Goal: Task Accomplishment & Management: Manage account settings

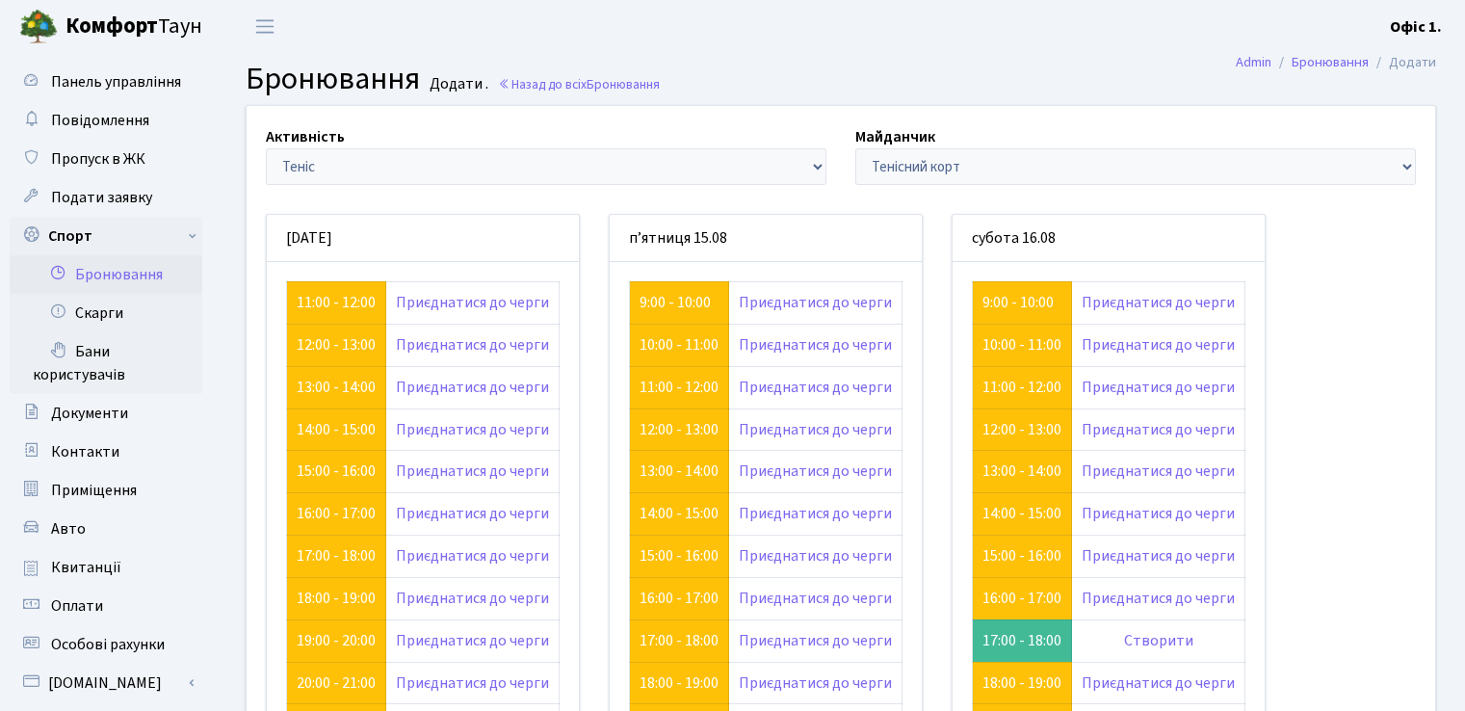
scroll to position [52, 0]
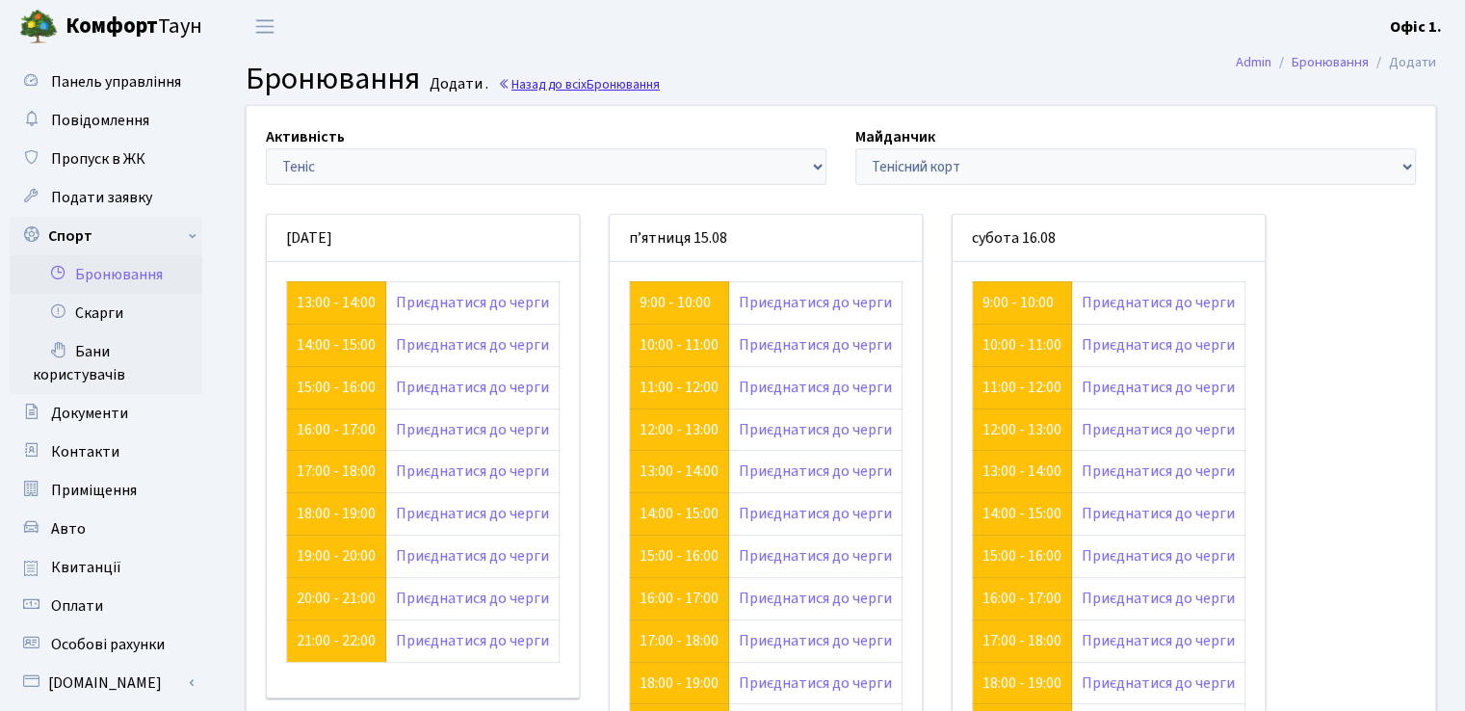
click at [538, 88] on link "Назад до всіх Бронювання" at bounding box center [579, 84] width 162 height 18
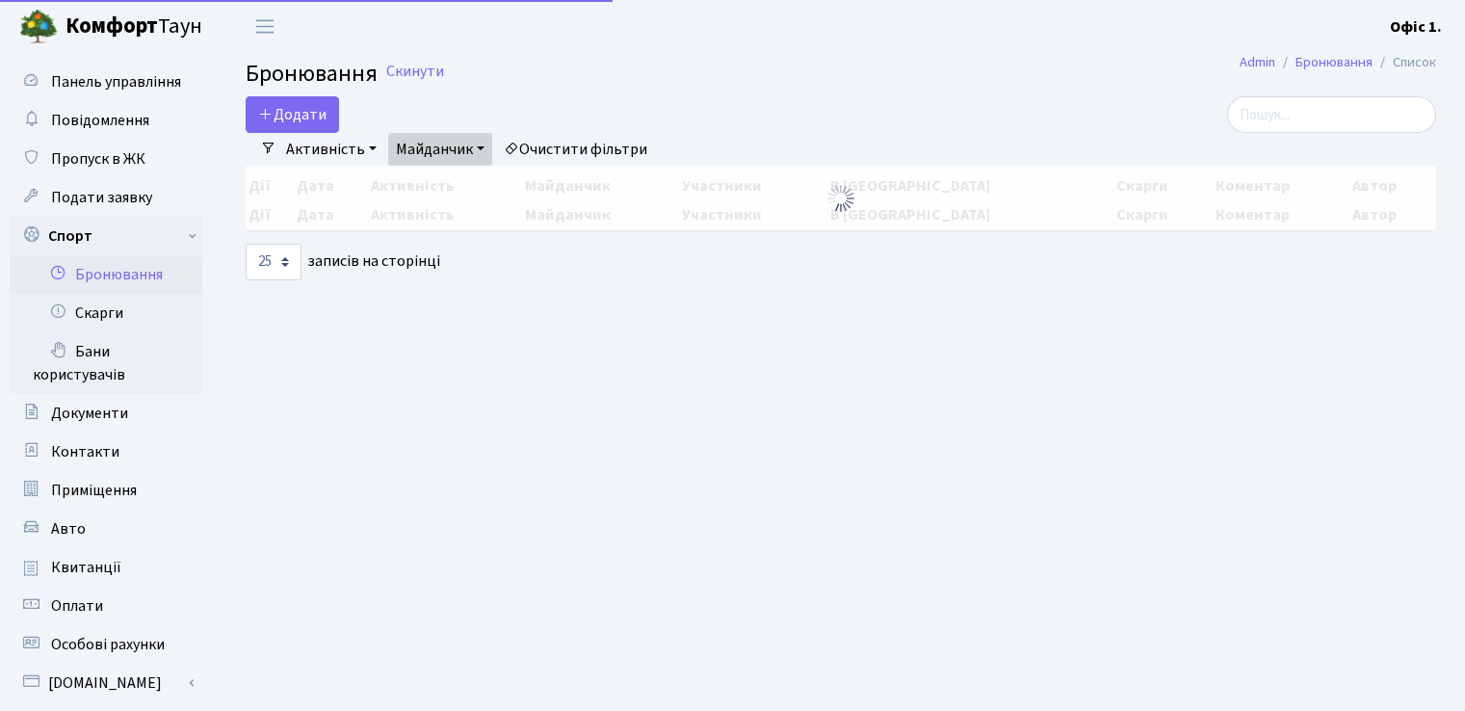
select select "25"
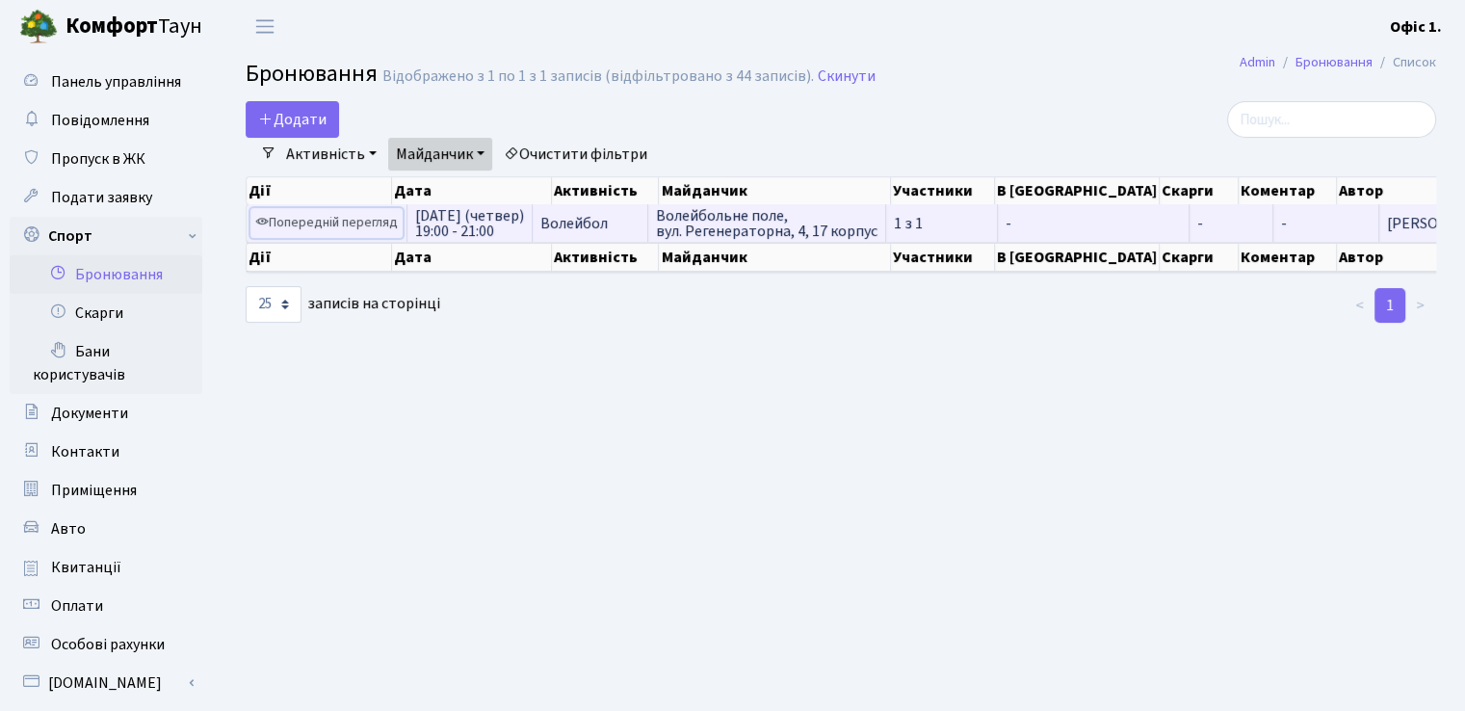
click at [320, 228] on link "Попередній перегляд" at bounding box center [326, 223] width 152 height 30
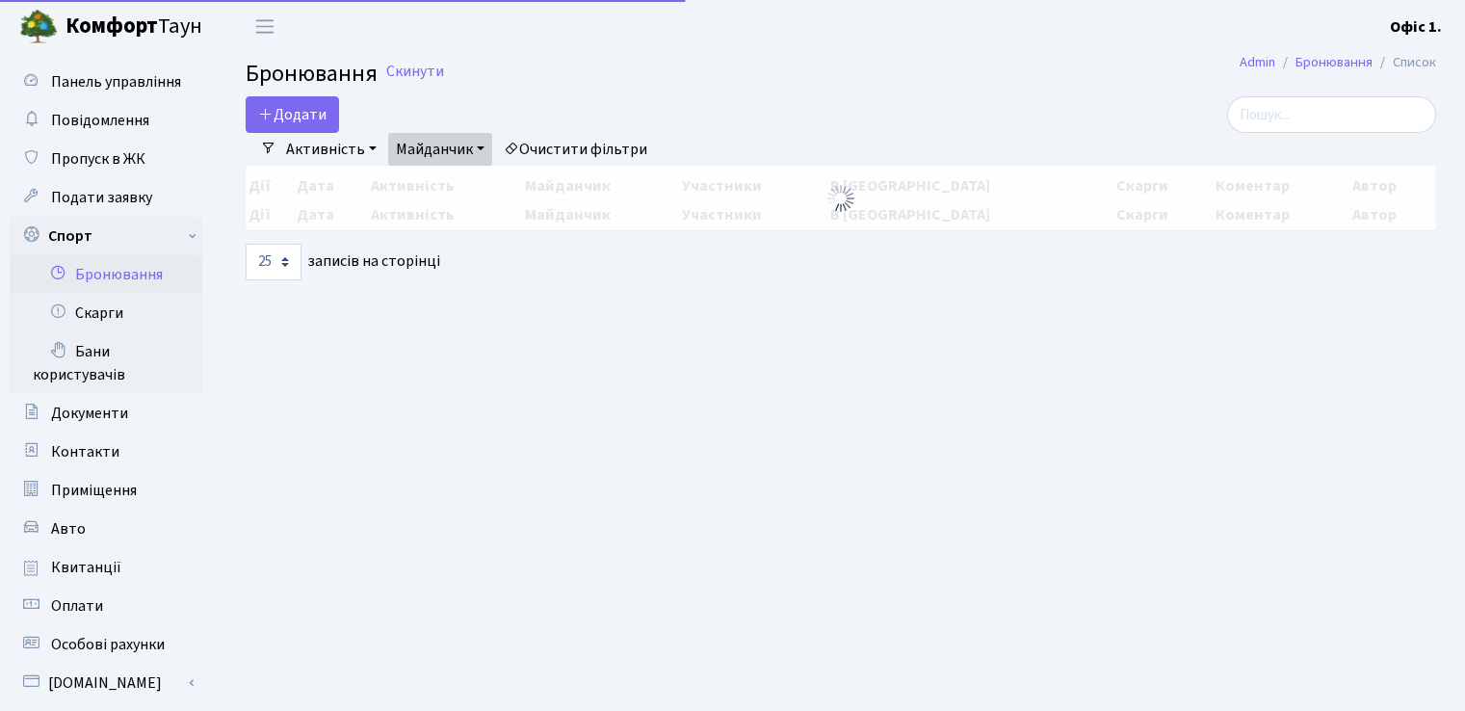
select select "25"
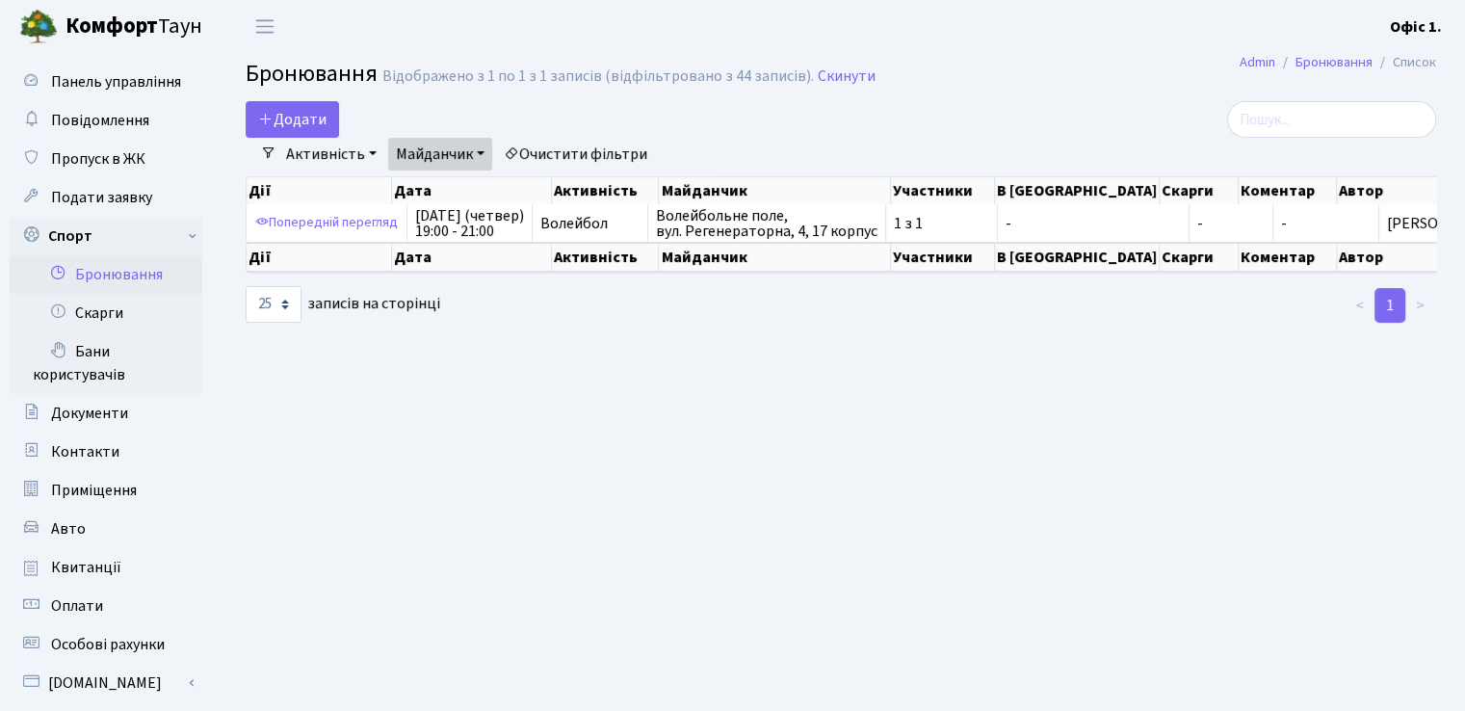
click at [365, 151] on link "Активність" at bounding box center [331, 154] width 106 height 33
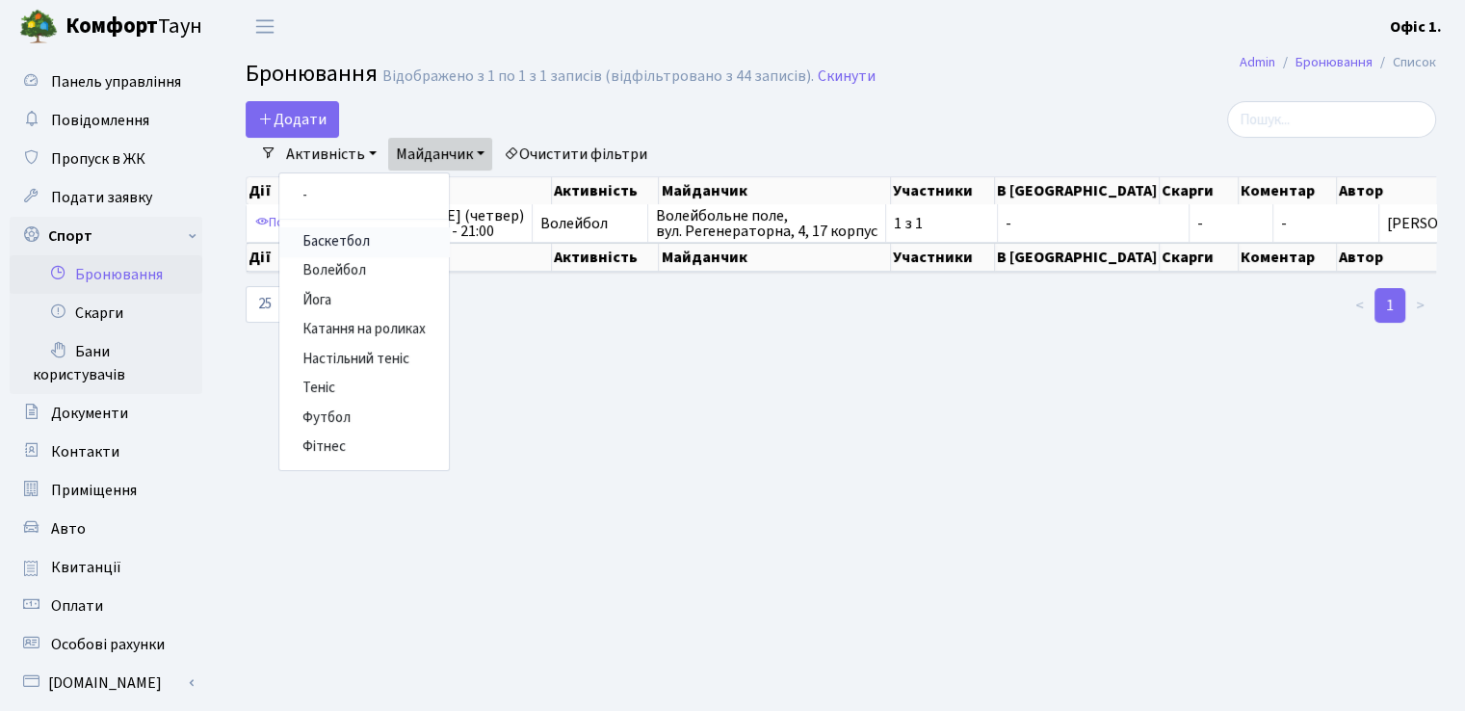
click at [376, 239] on link "Баскетбол" at bounding box center [363, 242] width 169 height 30
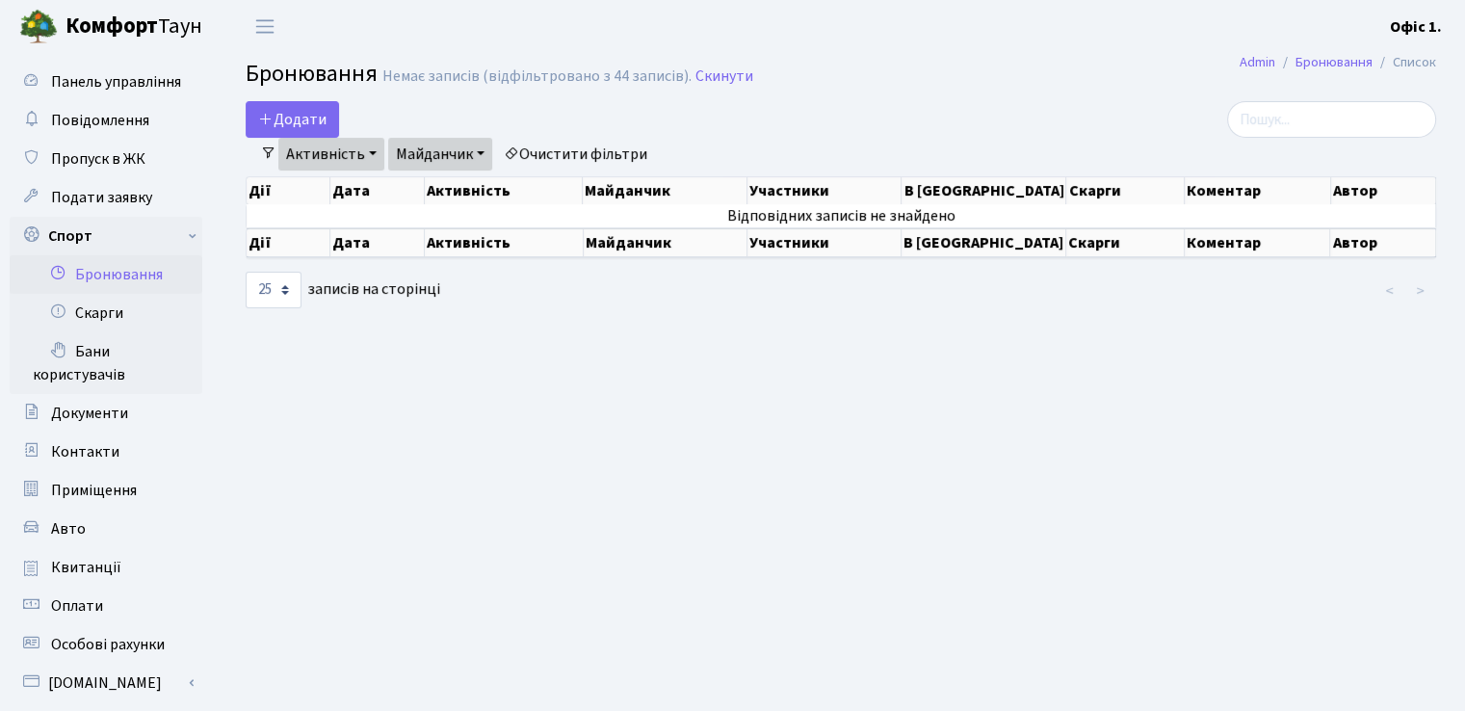
click at [559, 147] on link "Очистити фільтри" at bounding box center [575, 154] width 159 height 33
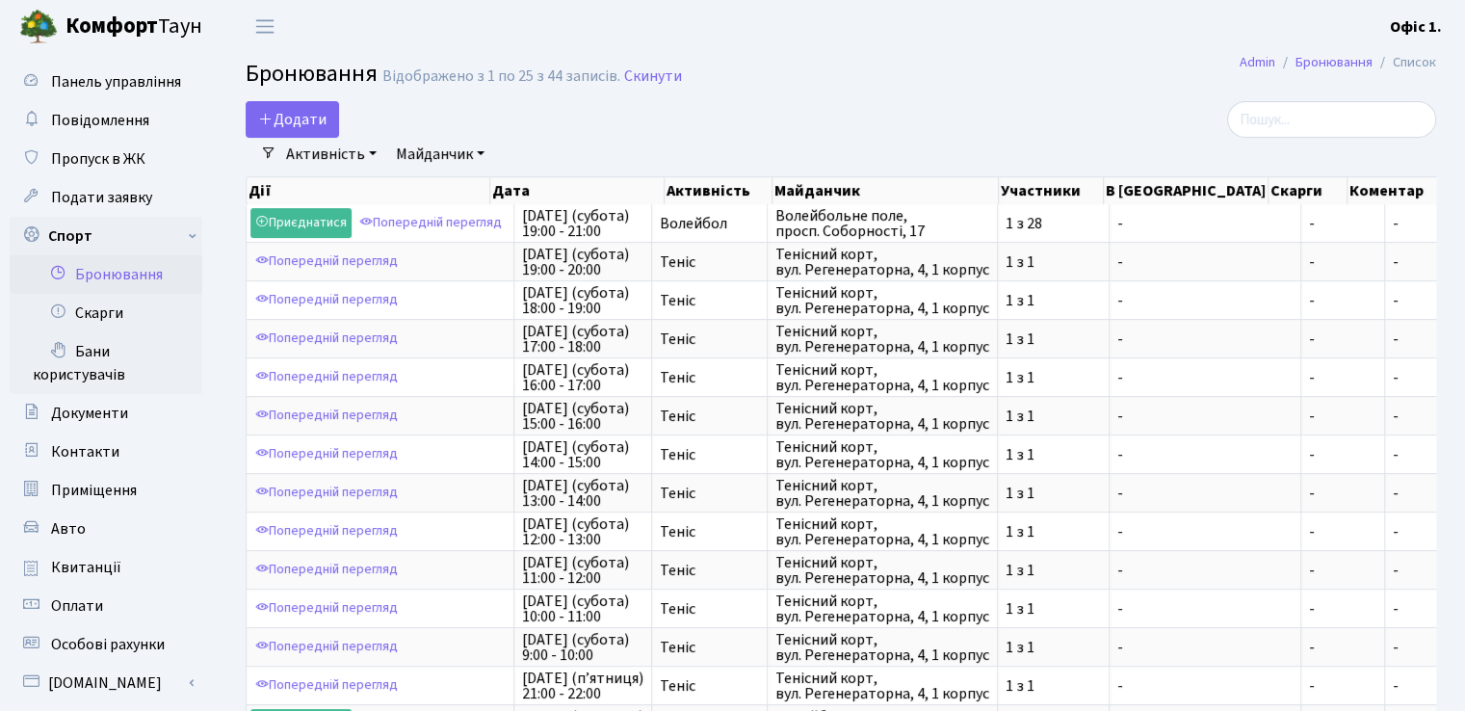
click at [303, 149] on link "Активність" at bounding box center [331, 154] width 106 height 33
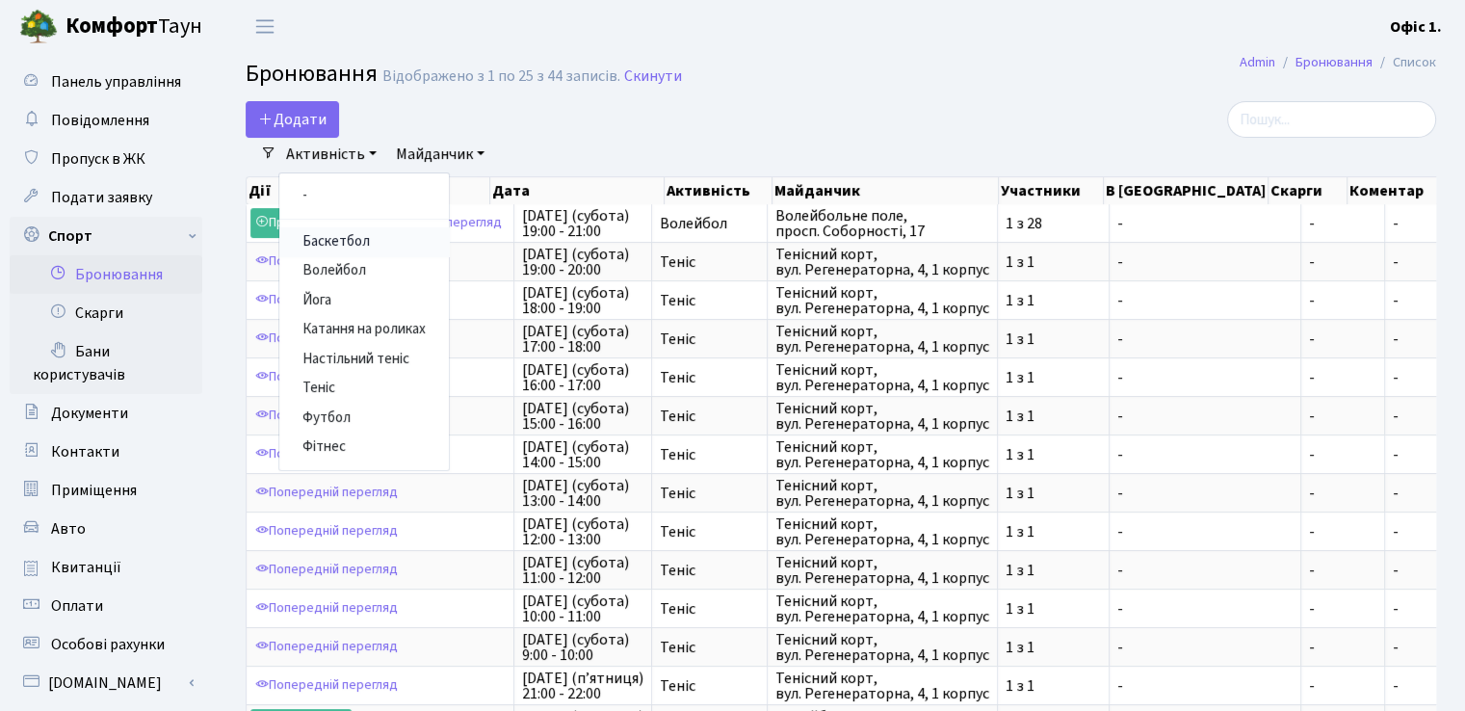
click at [348, 244] on link "Баскетбол" at bounding box center [363, 242] width 169 height 30
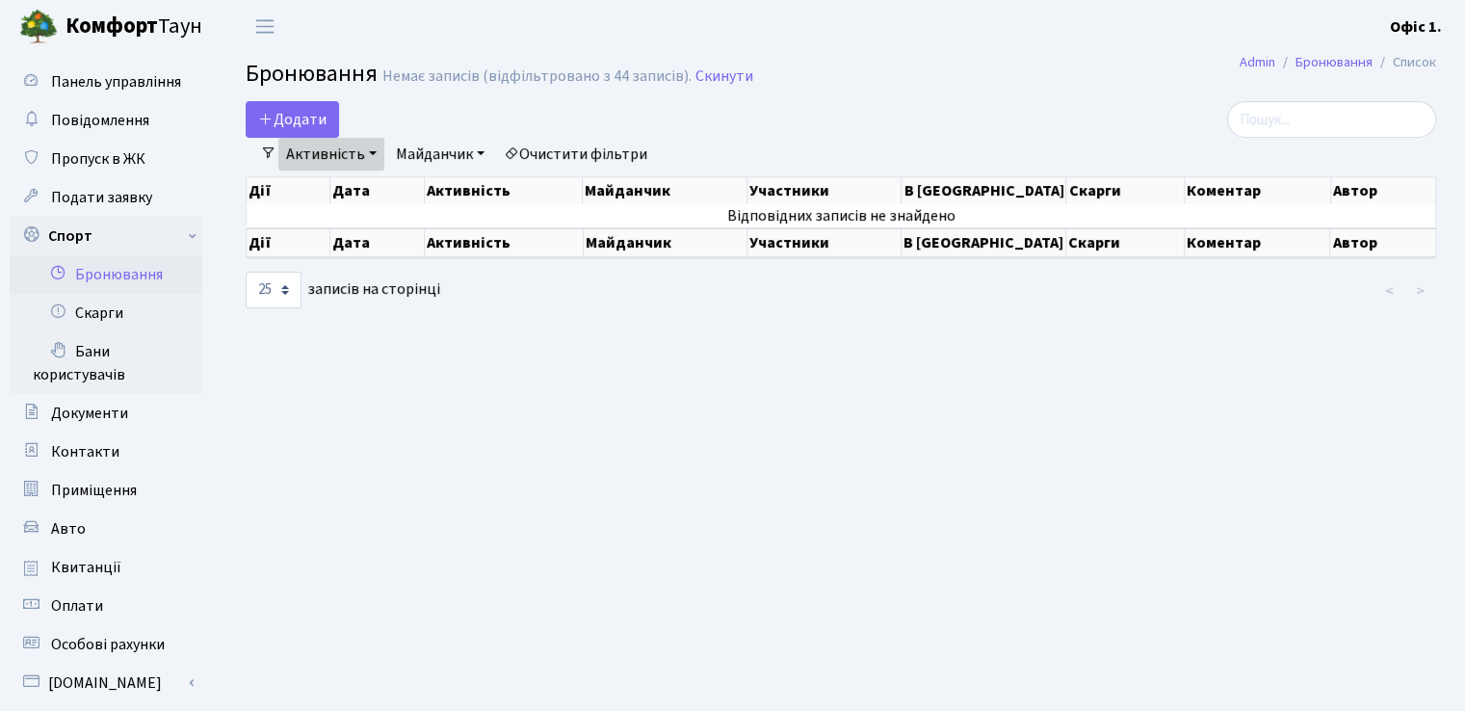
click at [477, 155] on link "Майданчик" at bounding box center [440, 154] width 104 height 33
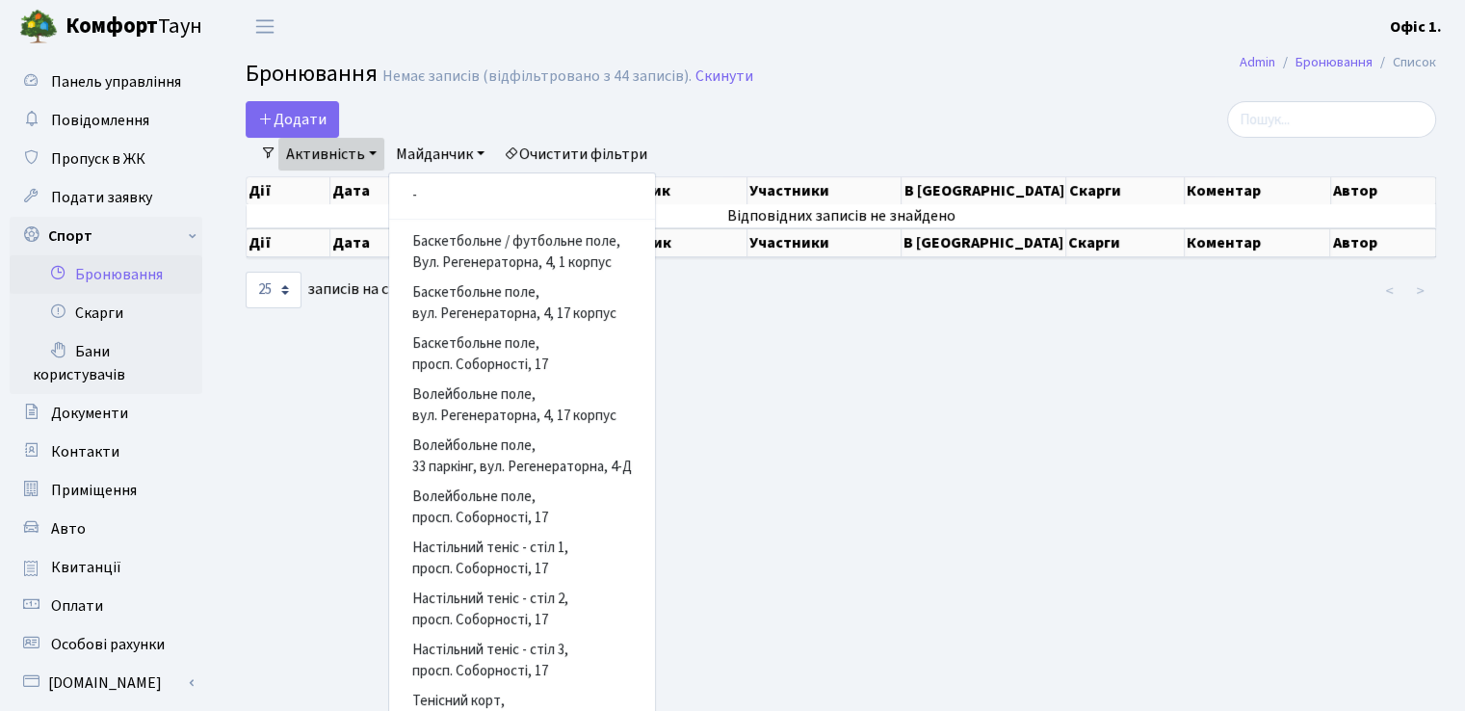
click at [279, 99] on main "Admin Бронювання Список Бронювання Немає записів (відфільтровано з 44 записів).…" at bounding box center [841, 505] width 1248 height 904
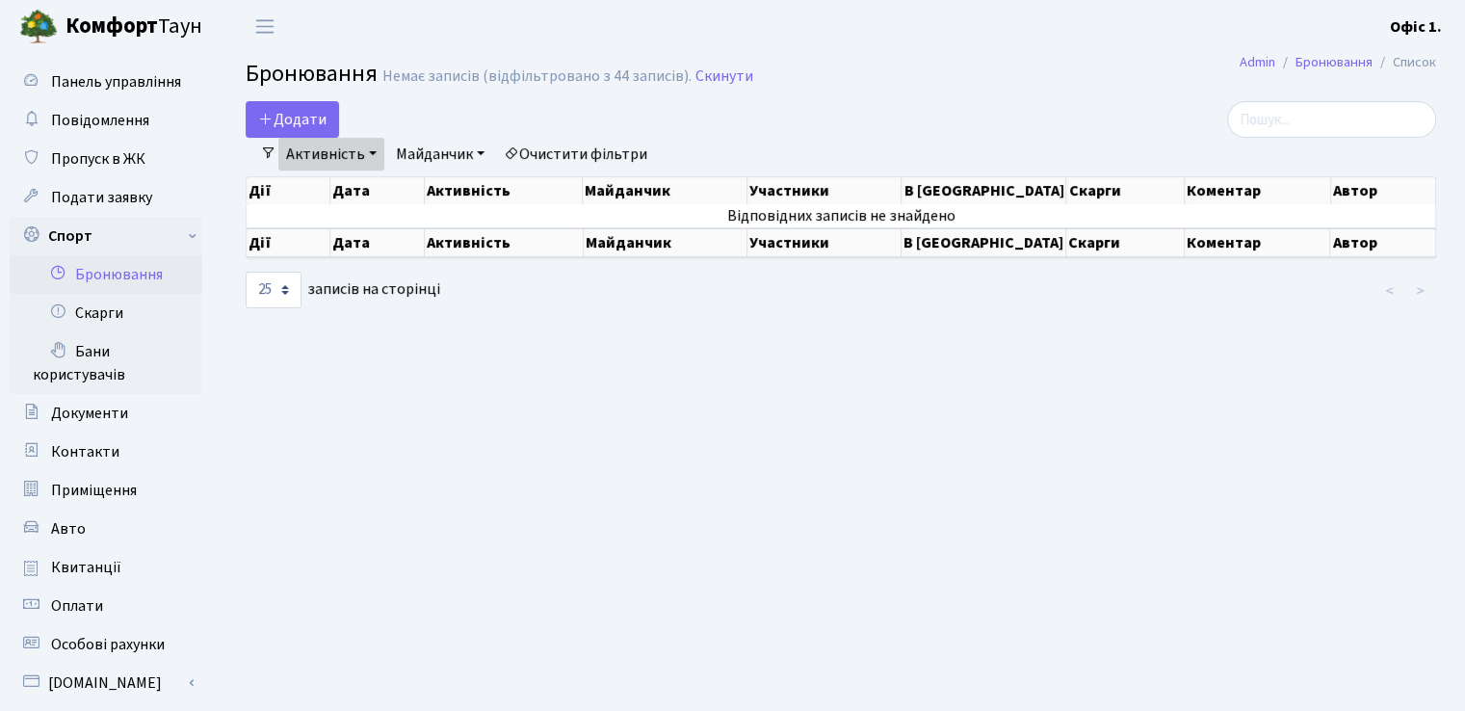
click at [488, 142] on link "Майданчик" at bounding box center [440, 154] width 104 height 33
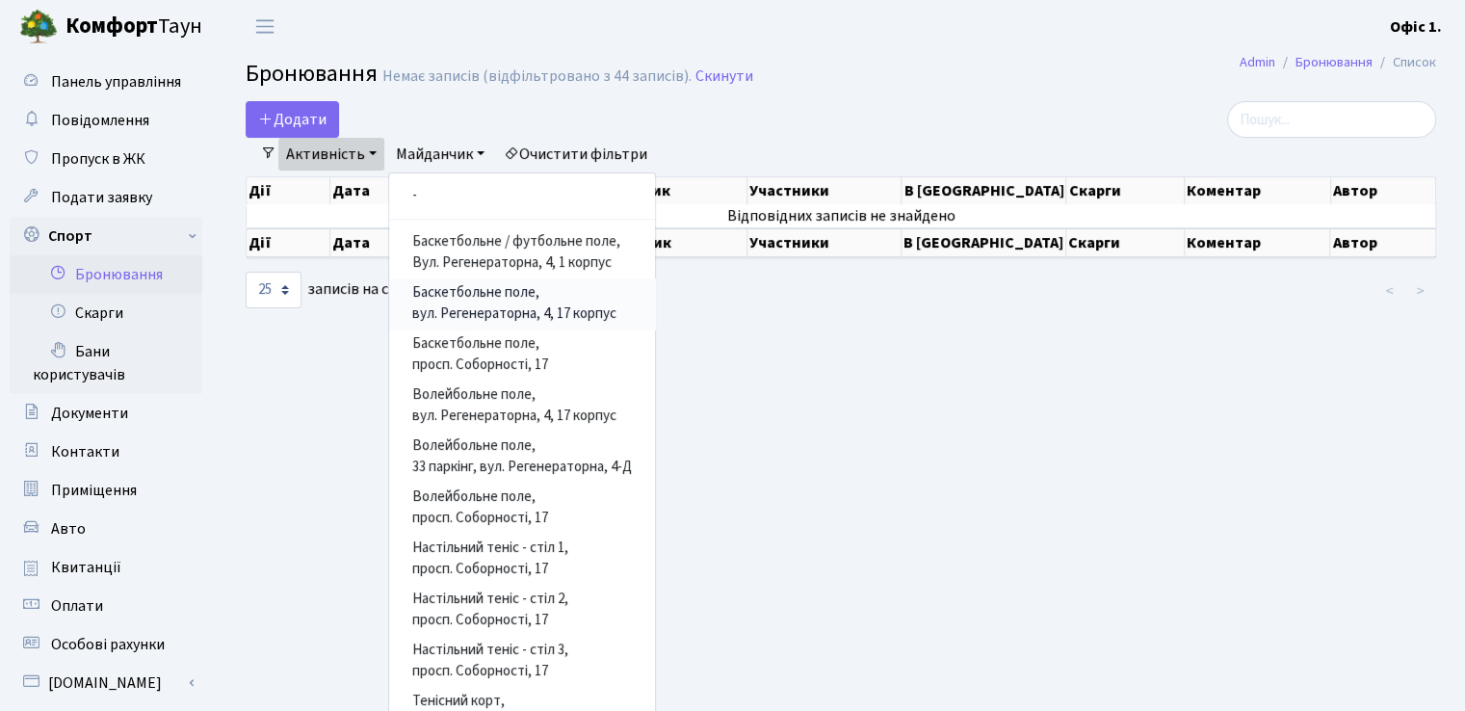
click at [566, 313] on link "Баскетбольне поле, вул. Регенераторна, 4, 17 корпус" at bounding box center [522, 303] width 266 height 51
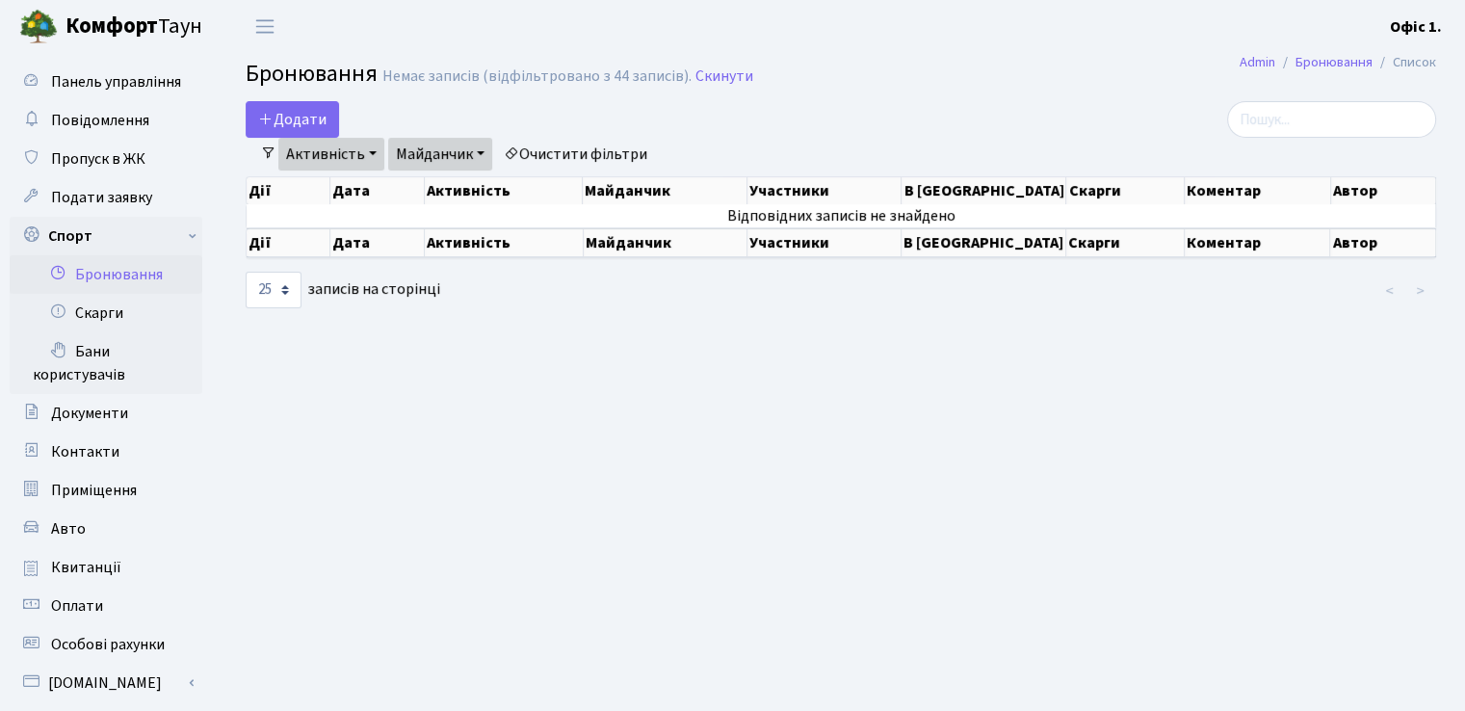
click at [428, 161] on link "Майданчик" at bounding box center [440, 154] width 104 height 33
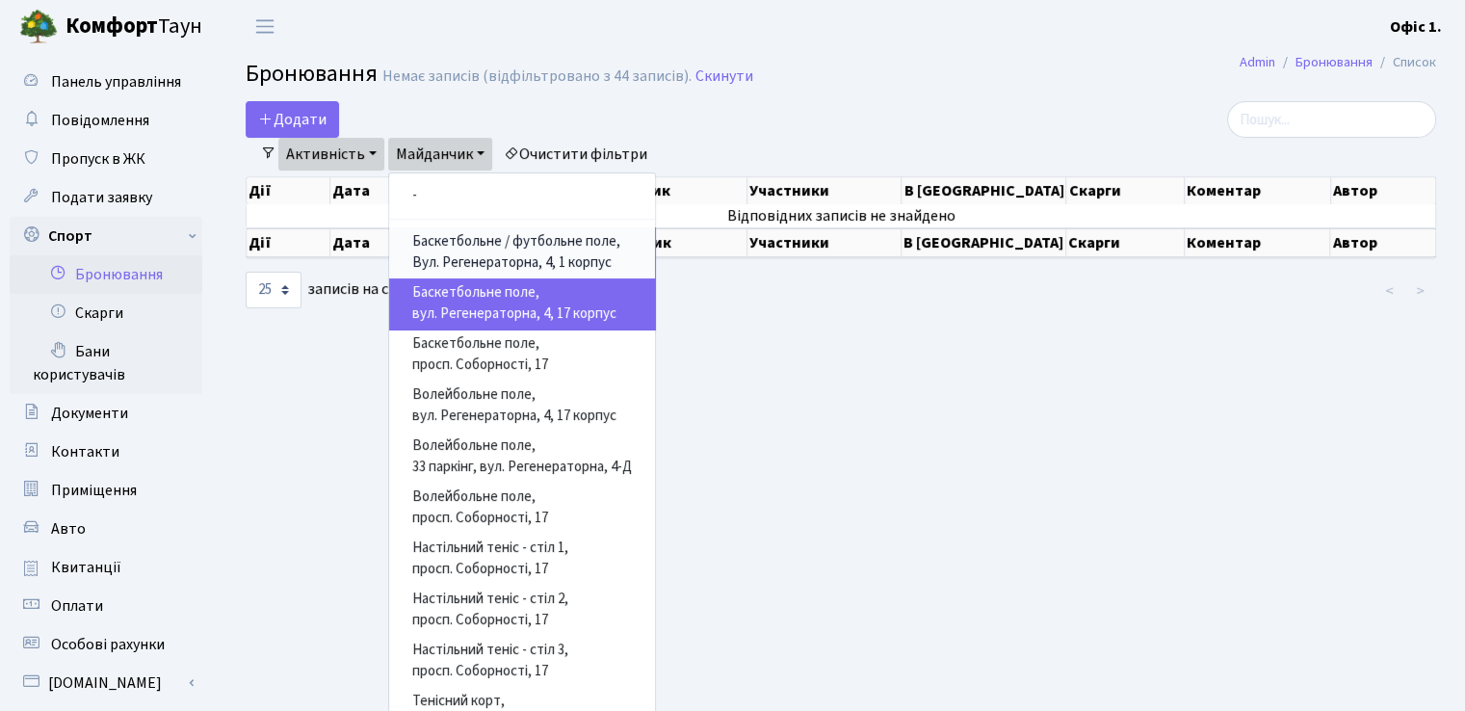
click at [550, 249] on link "Баскетбольне / футбольне поле, Вул. Регенераторна, 4, 1 корпус" at bounding box center [522, 252] width 266 height 51
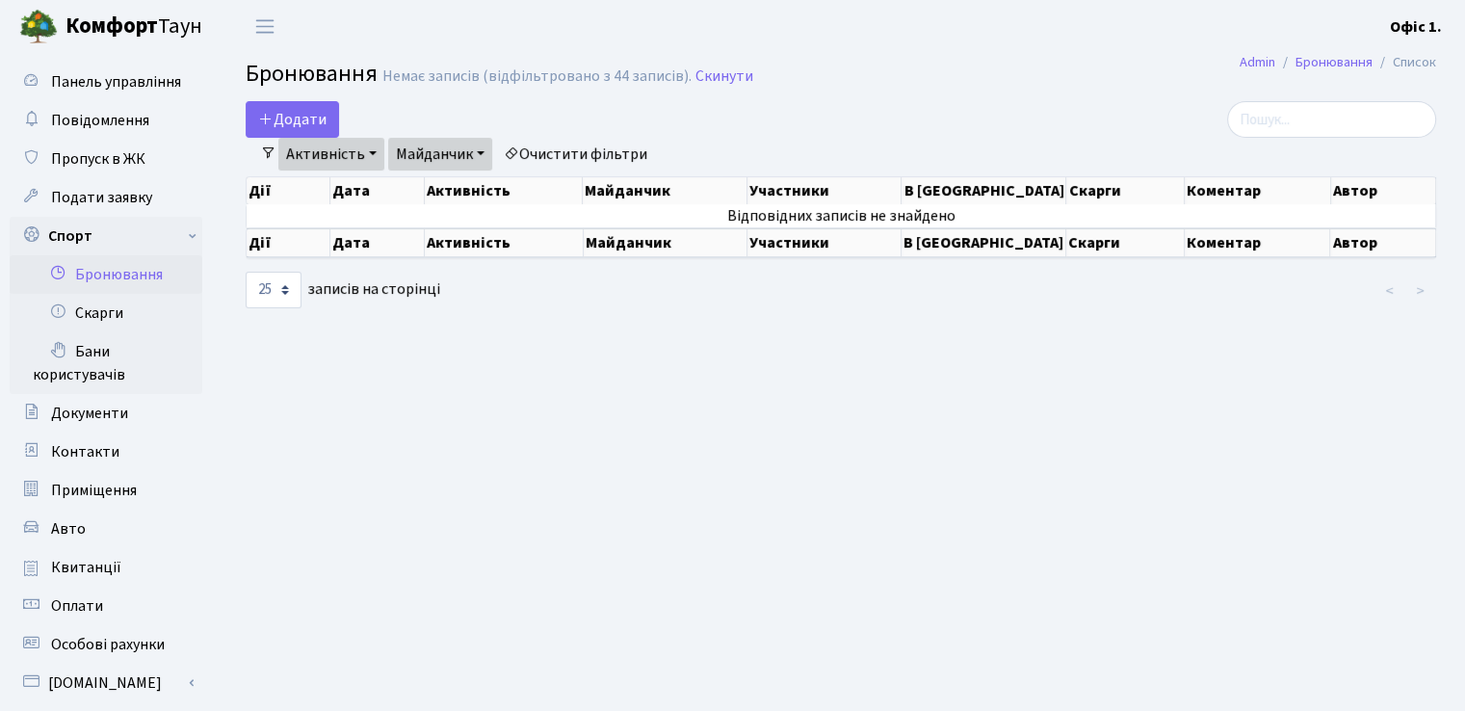
click at [450, 156] on link "Майданчик" at bounding box center [440, 154] width 104 height 33
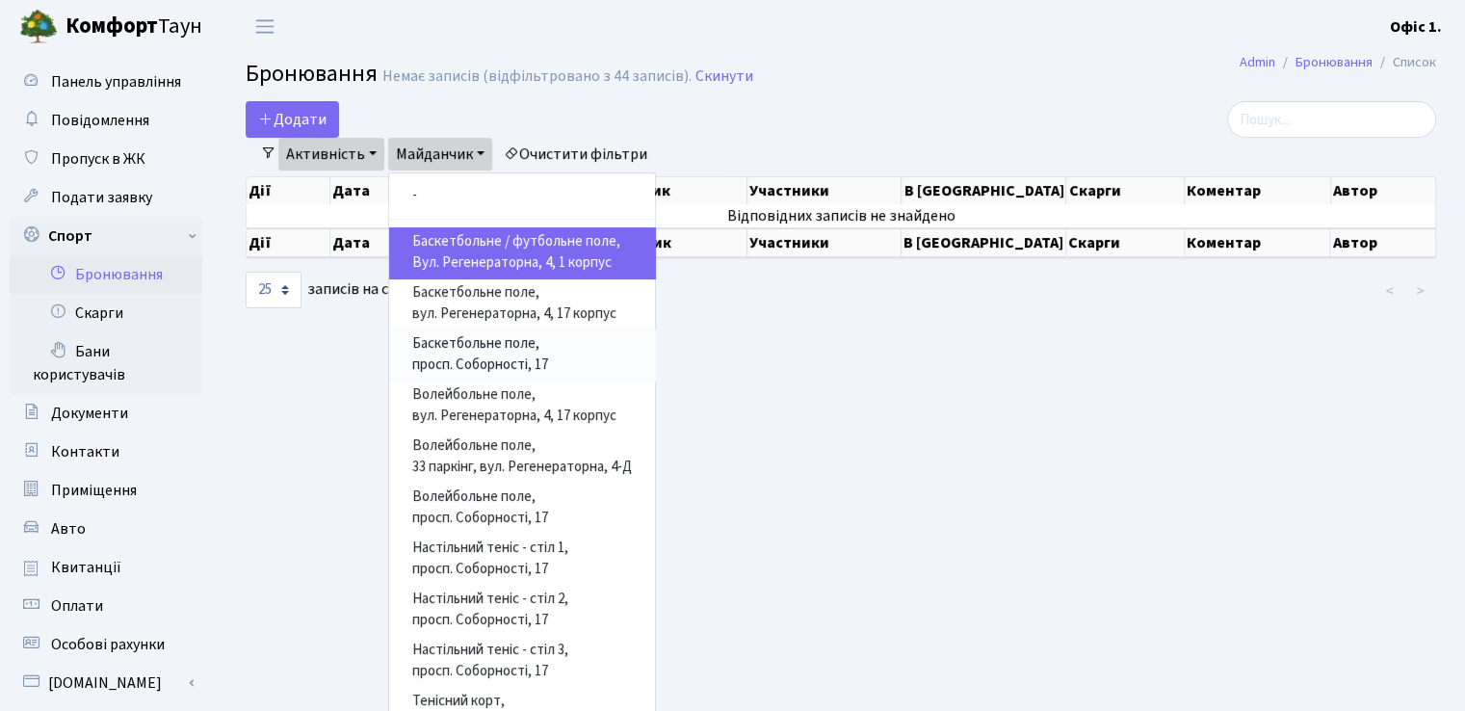
click at [566, 356] on link "Баскетбольне поле, просп. Соборності, 17" at bounding box center [522, 354] width 266 height 51
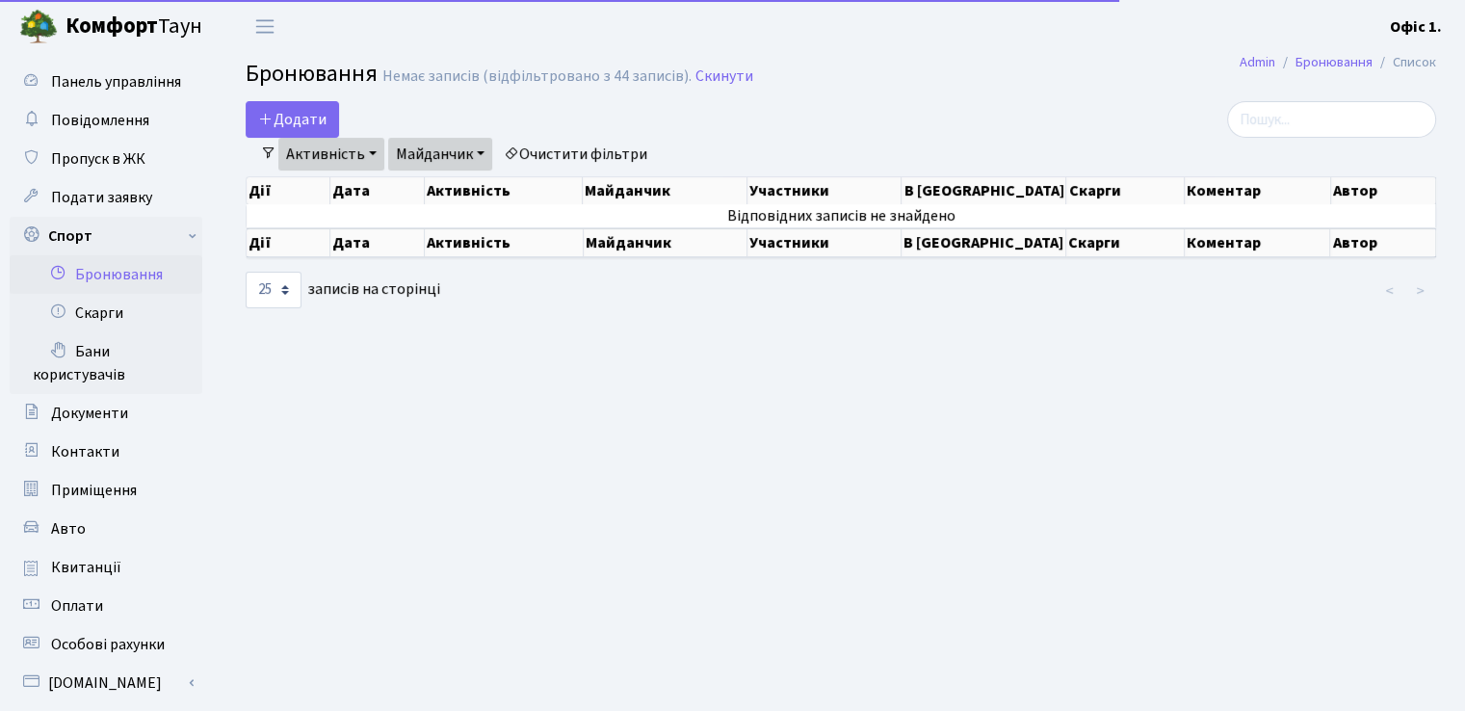
click at [452, 160] on link "Майданчик" at bounding box center [440, 154] width 104 height 33
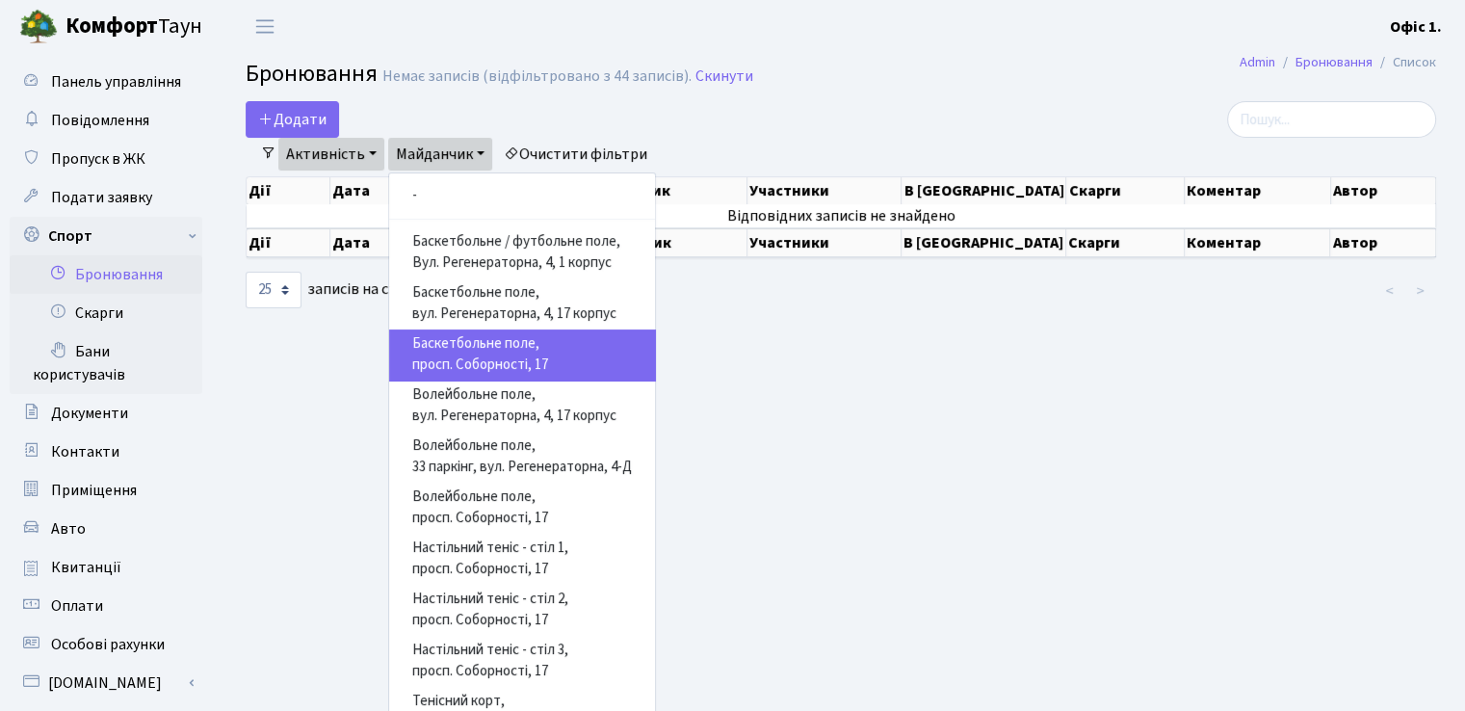
click at [899, 457] on main "Admin Бронювання Список Бронювання Немає записів (відфільтровано з 44 записів).…" at bounding box center [841, 505] width 1248 height 904
